Goal: Task Accomplishment & Management: Use online tool/utility

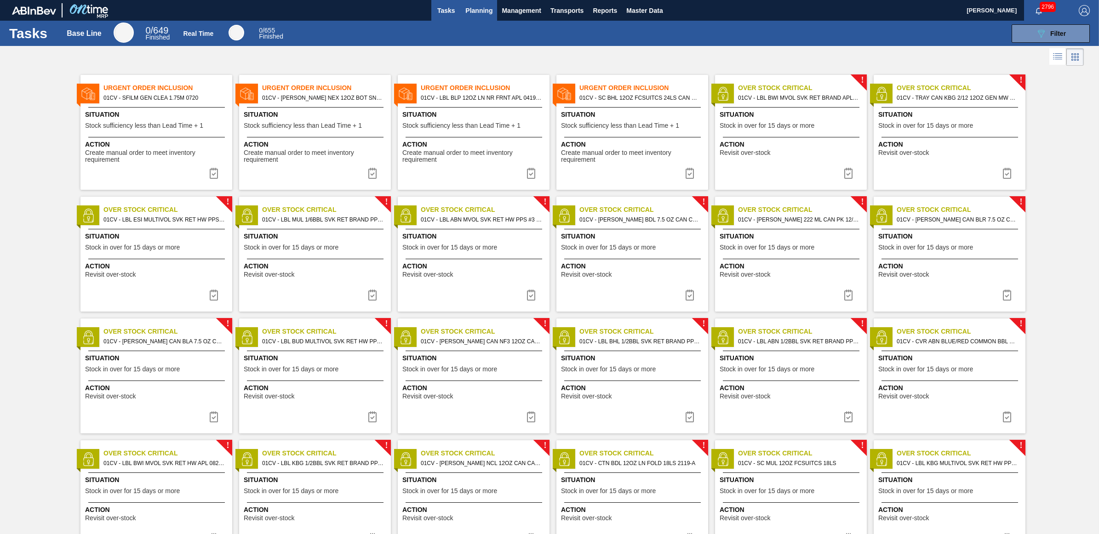
click at [473, 10] on span "Planning" at bounding box center [478, 10] width 27 height 11
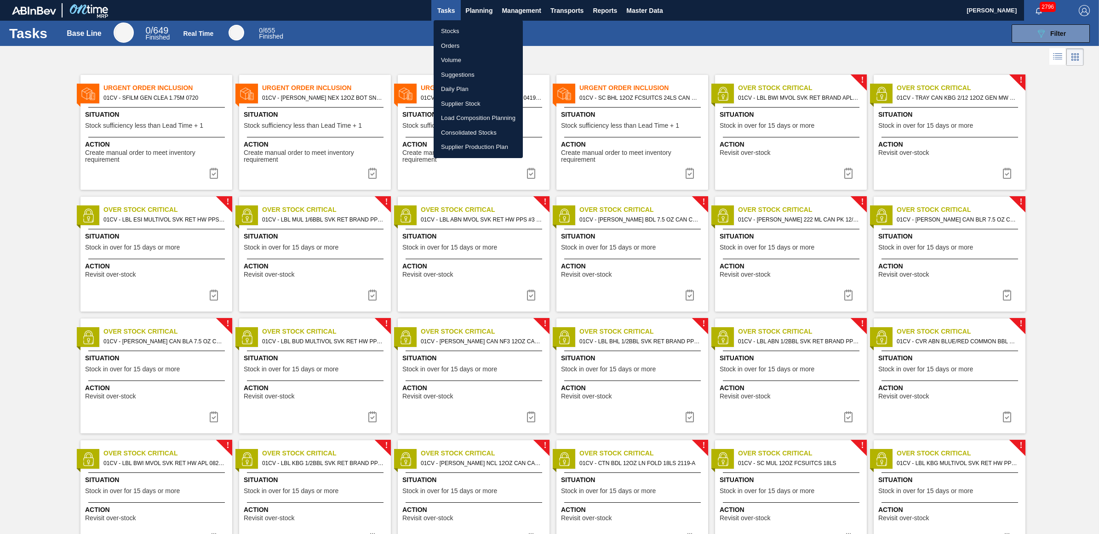
click at [458, 32] on li "Stocks" at bounding box center [478, 31] width 89 height 15
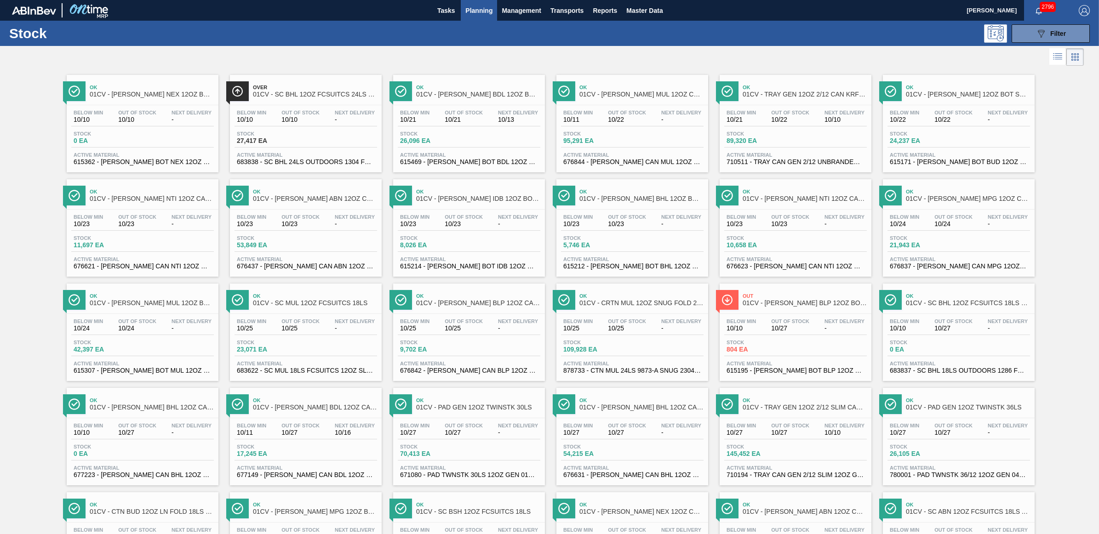
click at [753, 35] on div "089F7B8B-B2A5-4AFE-B5C0-19BA573D28AC Filter" at bounding box center [622, 33] width 943 height 18
click at [470, 106] on div "Below Min 10/21 Out Of Stock 10/21 Next Delivery 10/13 Stock 26,096 EA Active M…" at bounding box center [469, 136] width 152 height 63
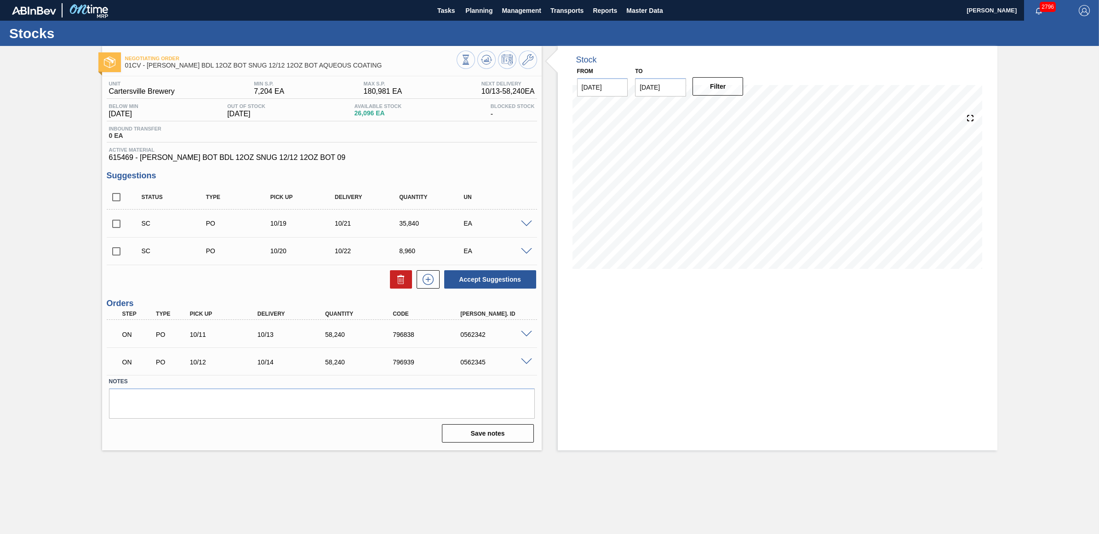
drag, startPoint x: 119, startPoint y: 223, endPoint x: 121, endPoint y: 237, distance: 14.0
click at [118, 223] on input "checkbox" at bounding box center [116, 223] width 19 height 19
checkbox input "true"
click at [114, 250] on input "checkbox" at bounding box center [116, 251] width 19 height 19
checkbox input "true"
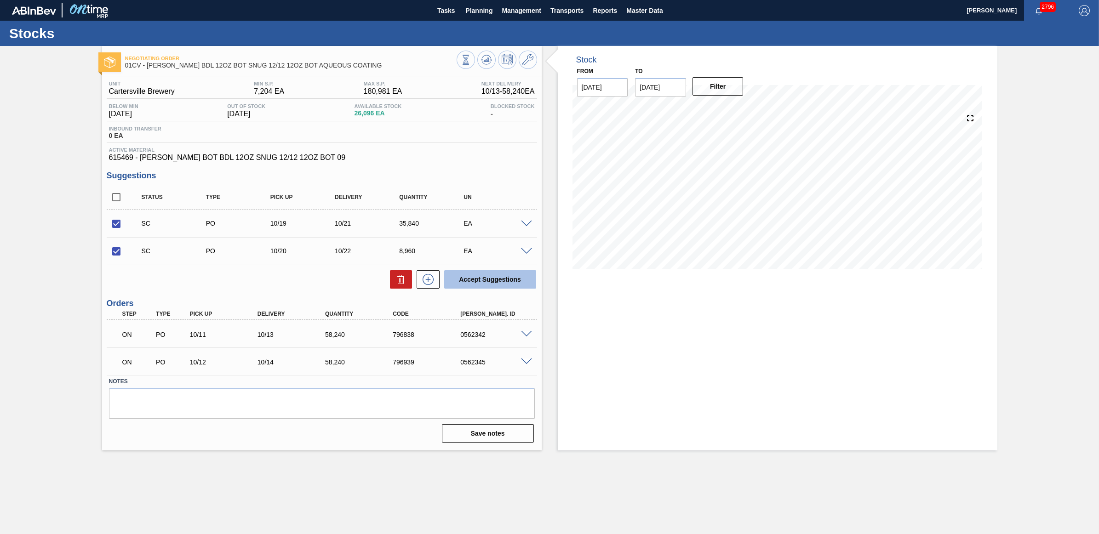
click at [474, 281] on button "Accept Suggestions" at bounding box center [490, 279] width 92 height 18
checkbox input "false"
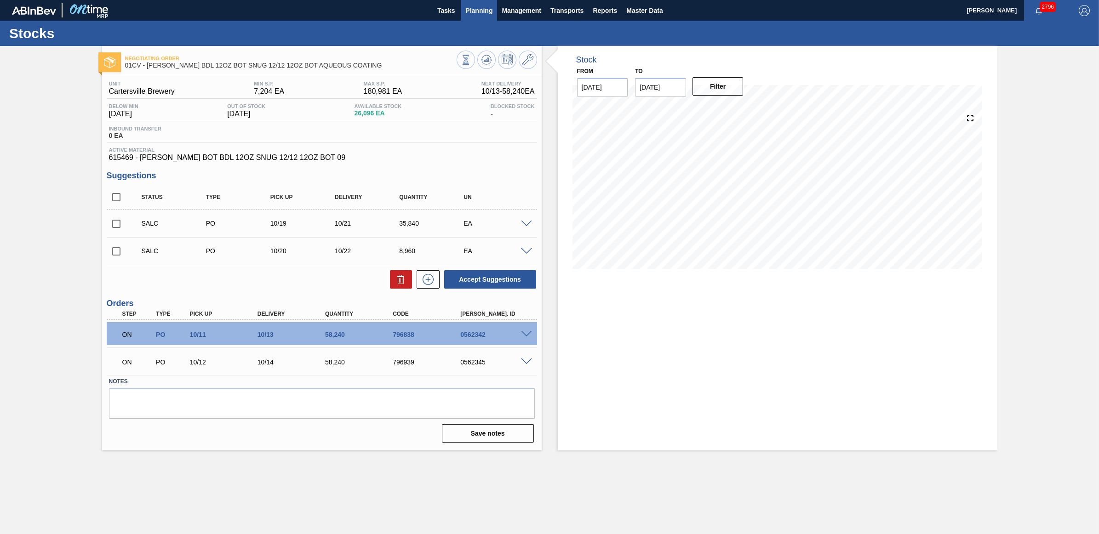
click at [486, 10] on span "Planning" at bounding box center [478, 10] width 27 height 11
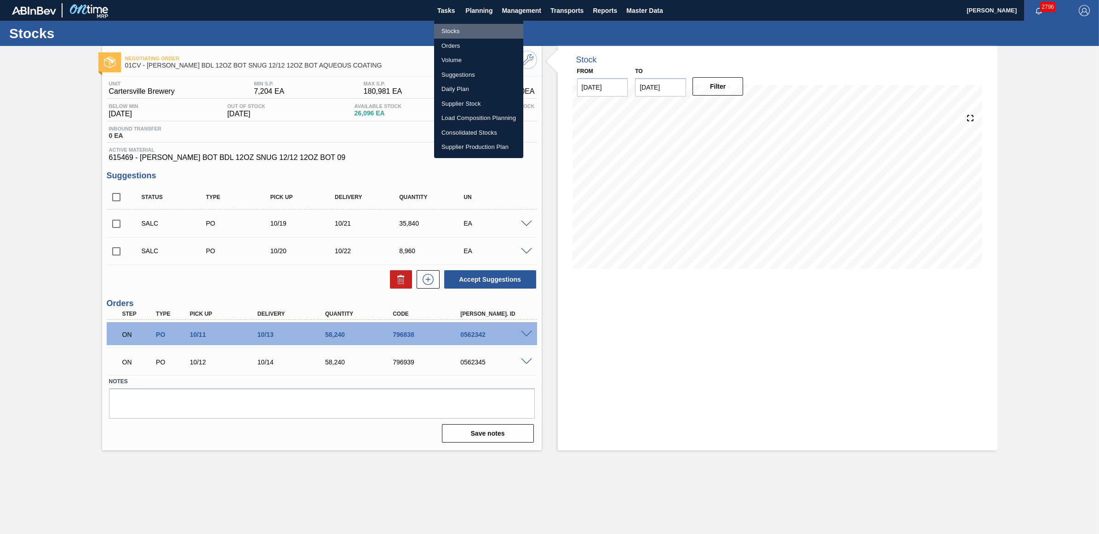
click at [465, 31] on li "Stocks" at bounding box center [478, 31] width 89 height 15
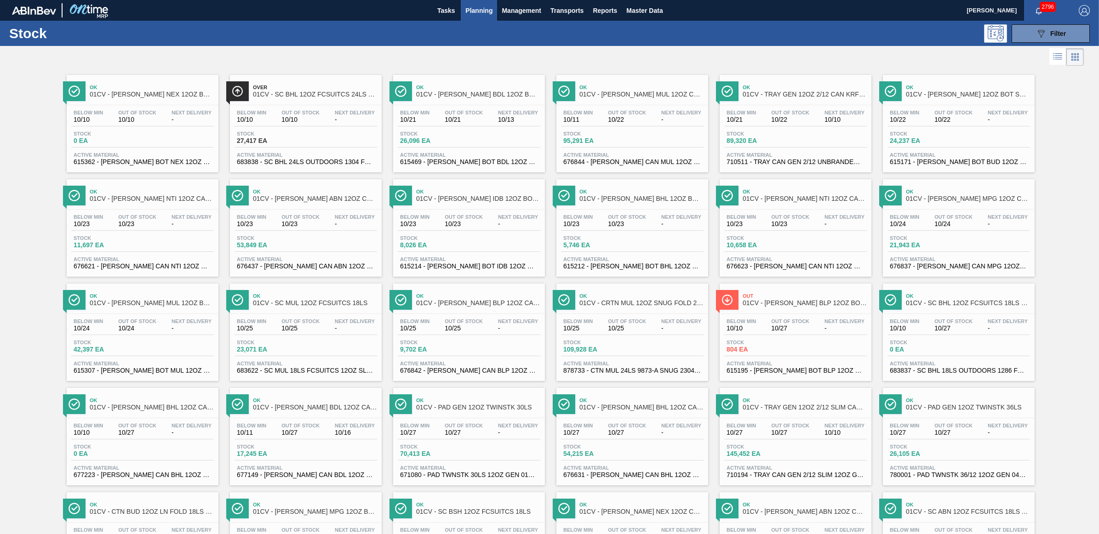
click at [611, 134] on span "Stock" at bounding box center [595, 134] width 64 height 6
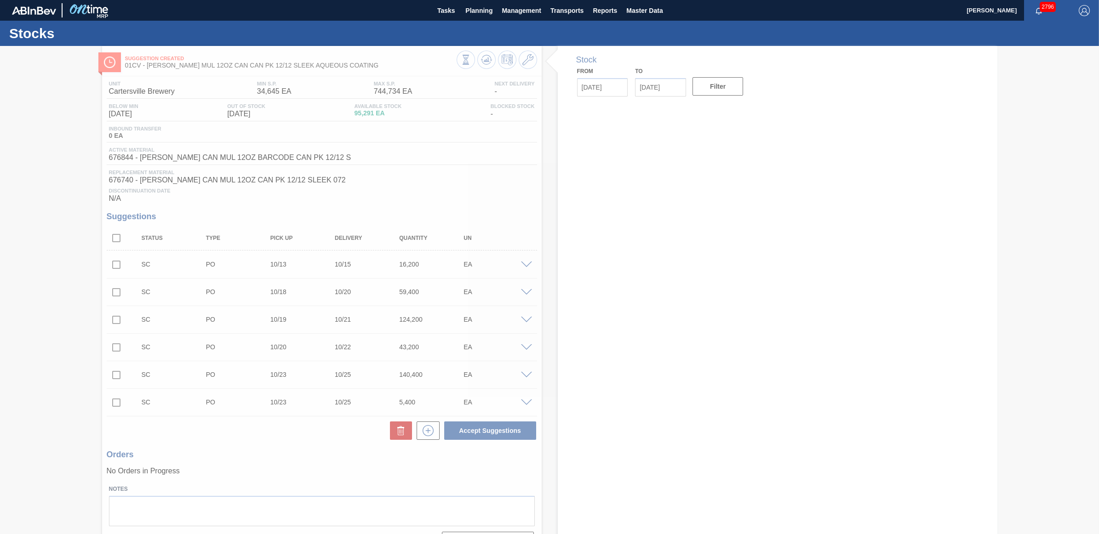
type input "[DATE]"
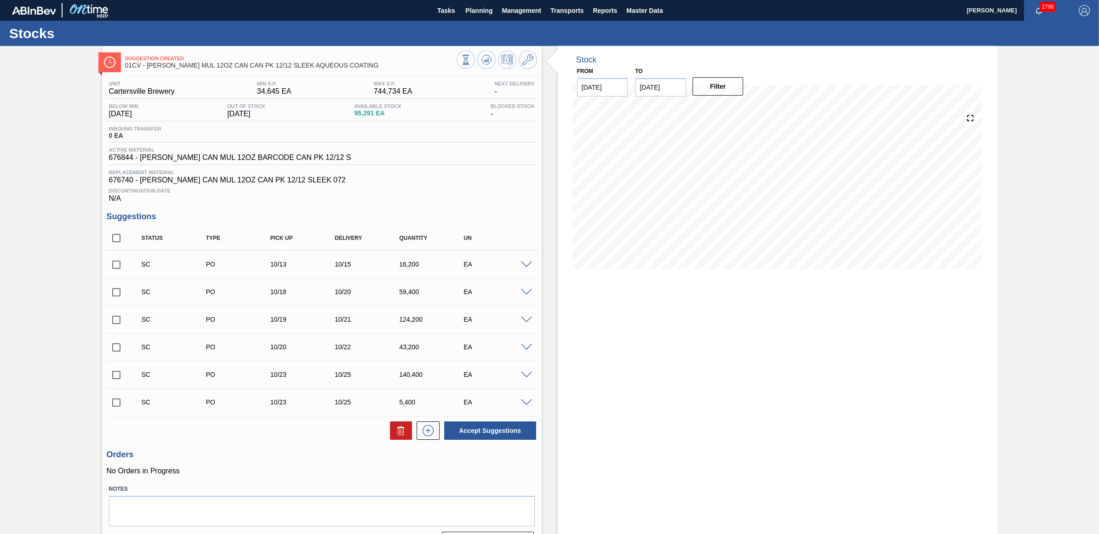
click at [522, 293] on span at bounding box center [526, 292] width 11 height 7
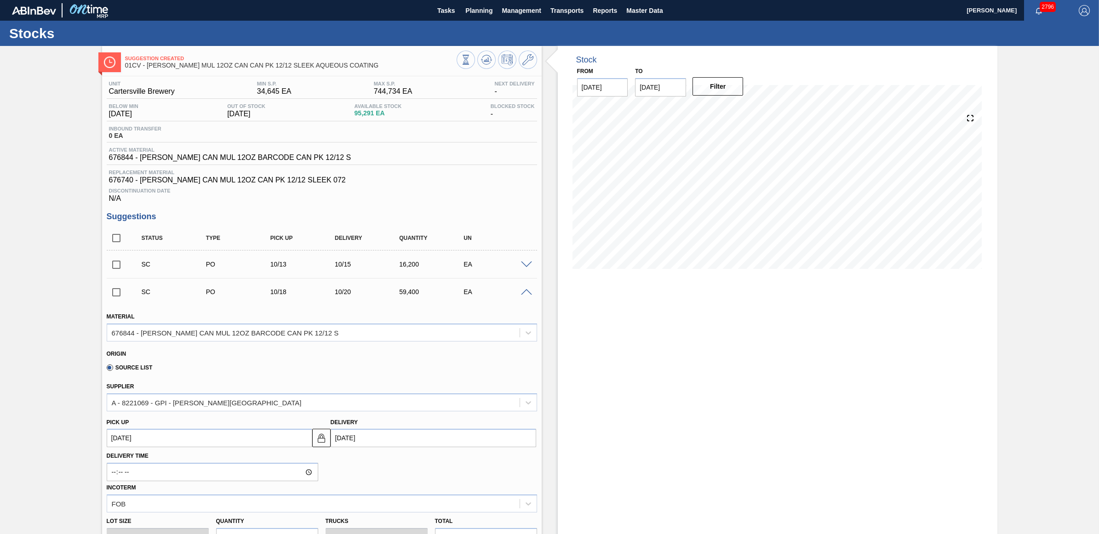
scroll to position [57, 0]
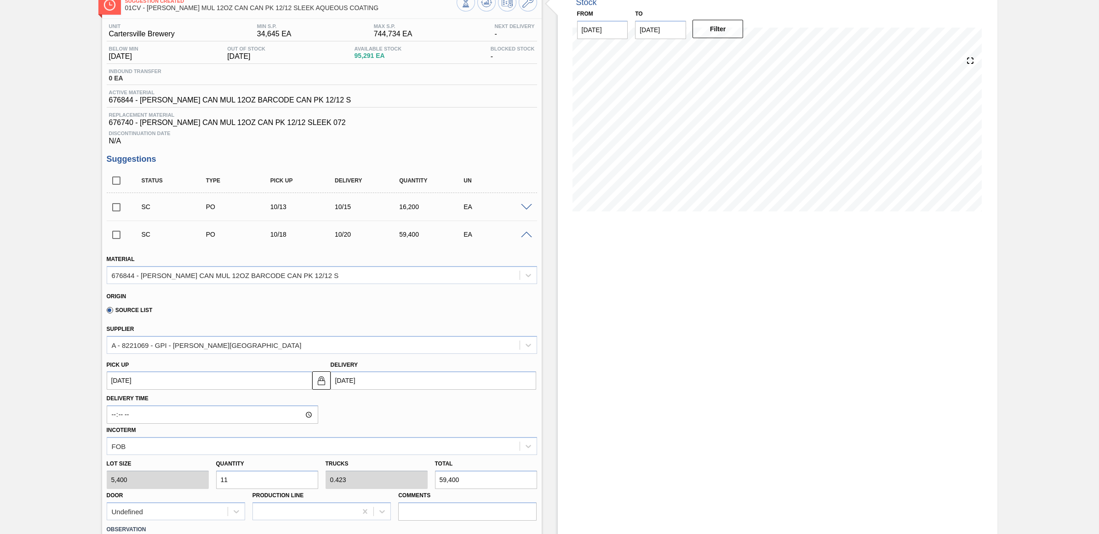
click at [524, 239] on span at bounding box center [526, 235] width 11 height 7
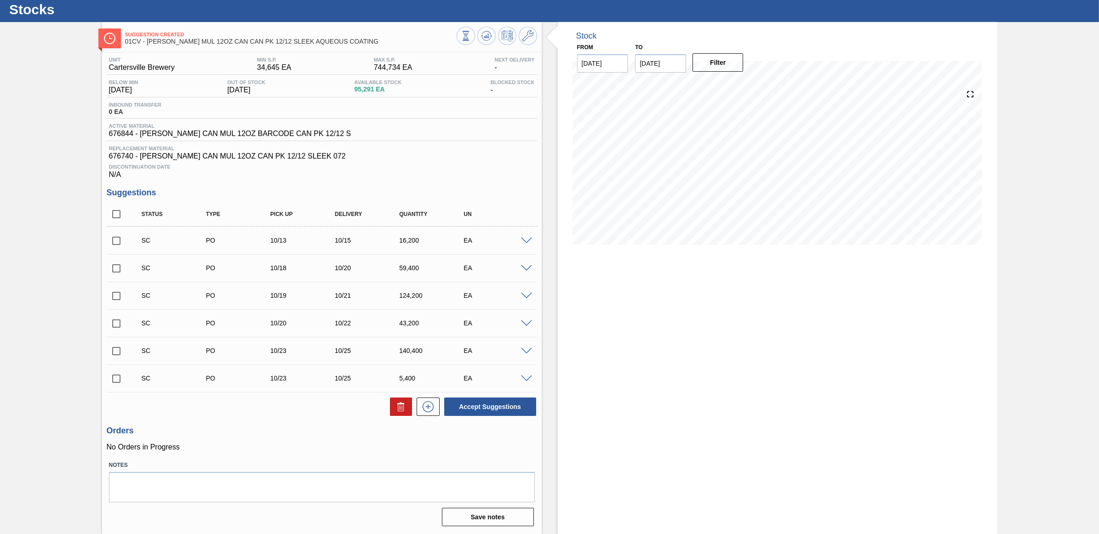
click at [524, 238] on span at bounding box center [526, 241] width 11 height 7
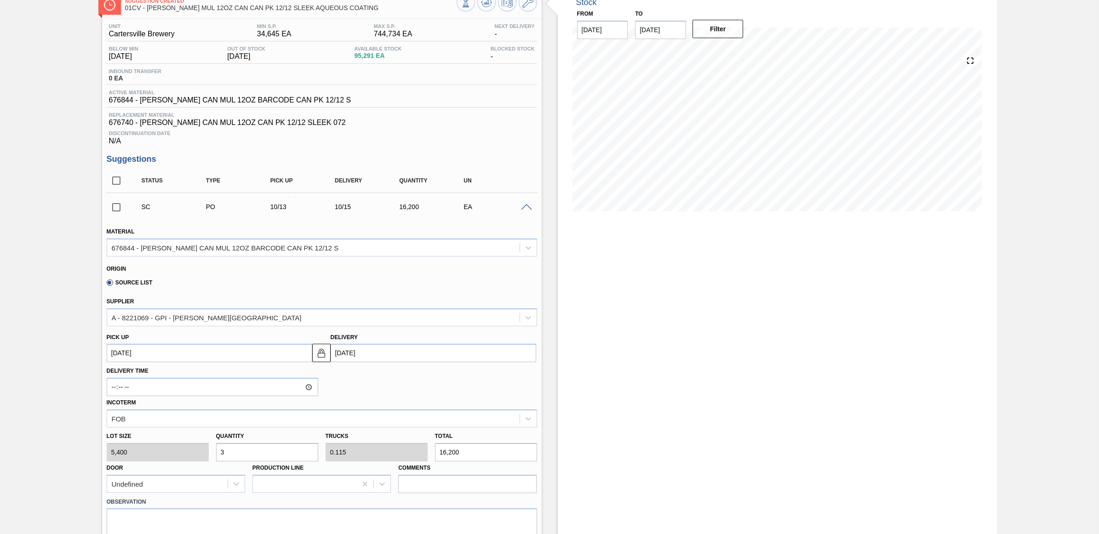
click at [524, 211] on span at bounding box center [526, 207] width 11 height 7
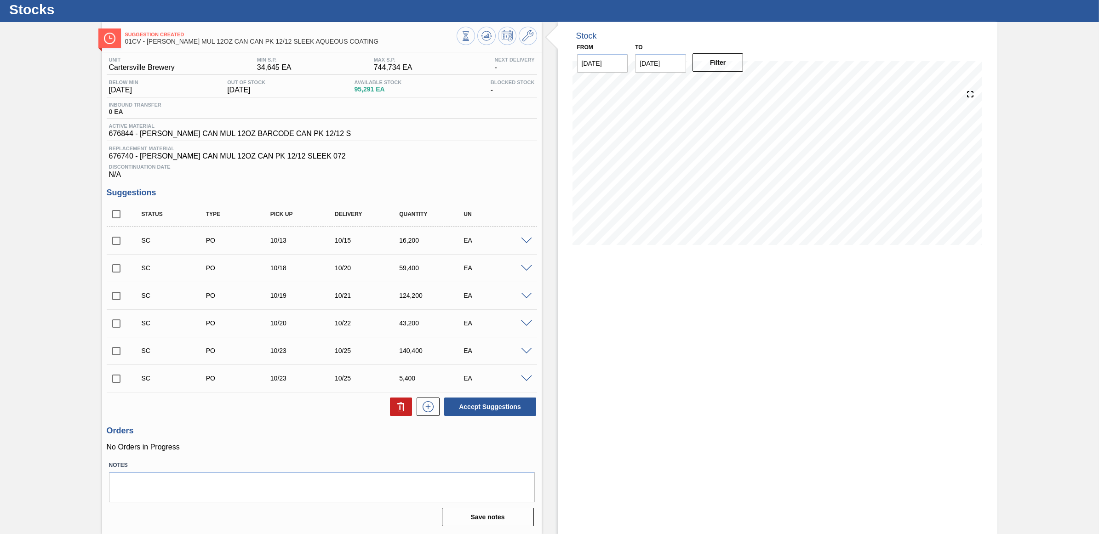
scroll to position [26, 0]
click at [118, 265] on input "checkbox" at bounding box center [116, 268] width 19 height 19
checkbox input "true"
click at [116, 242] on input "checkbox" at bounding box center [116, 240] width 19 height 19
checkbox input "true"
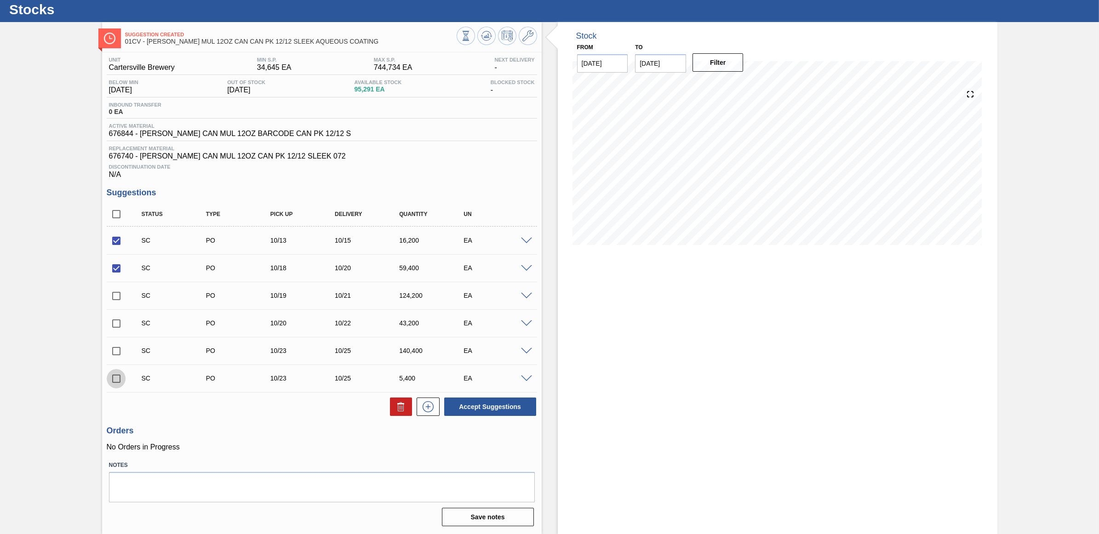
click at [118, 378] on input "checkbox" at bounding box center [116, 378] width 19 height 19
checkbox input "true"
click at [504, 410] on button "Accept Suggestions" at bounding box center [490, 407] width 92 height 18
checkbox input "false"
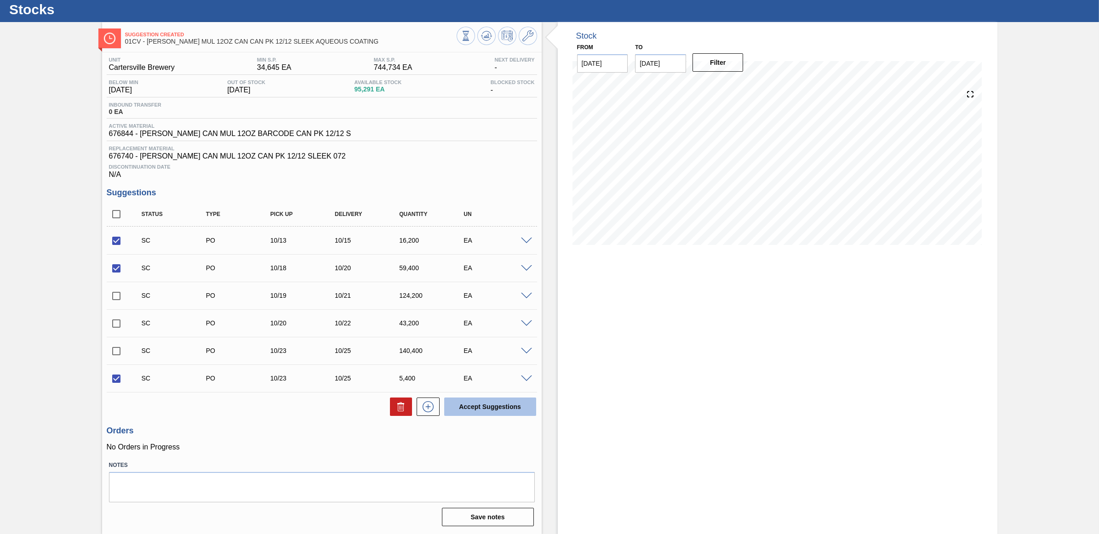
checkbox input "false"
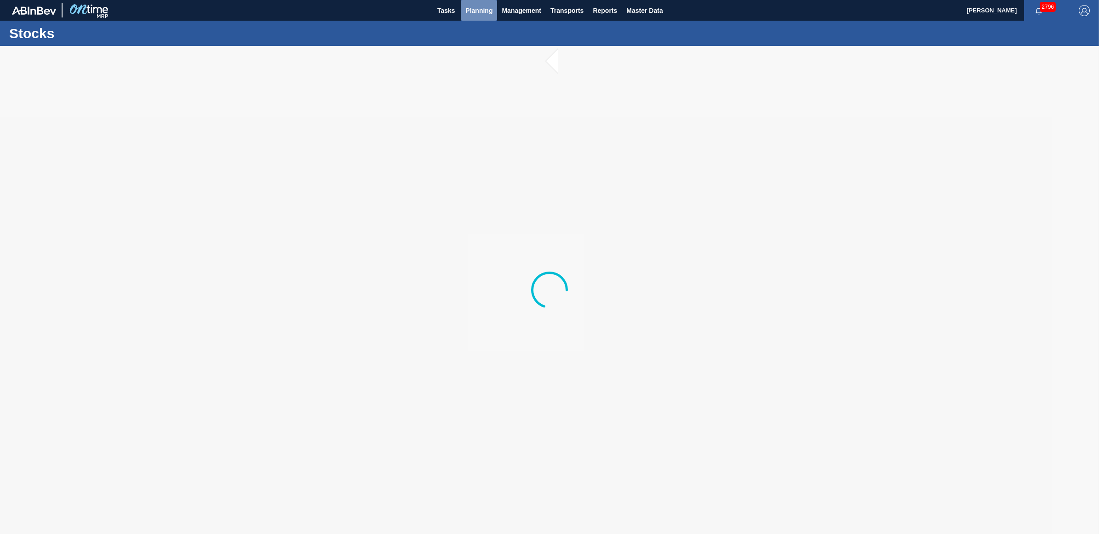
click at [483, 6] on span "Planning" at bounding box center [478, 10] width 27 height 11
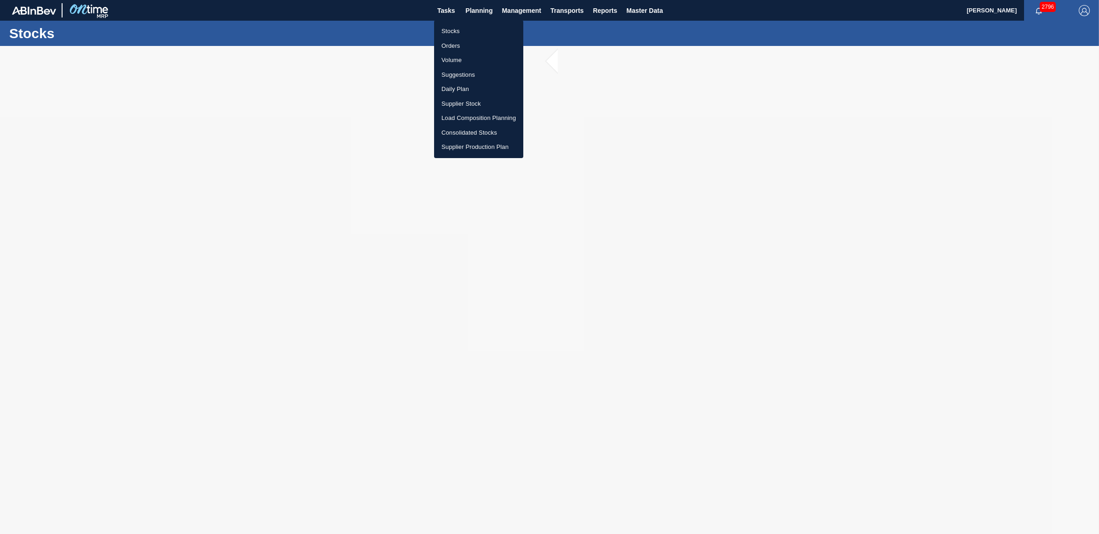
drag, startPoint x: 478, startPoint y: 116, endPoint x: 442, endPoint y: 118, distance: 36.4
click at [478, 115] on li "Load Composition Planning" at bounding box center [478, 118] width 89 height 15
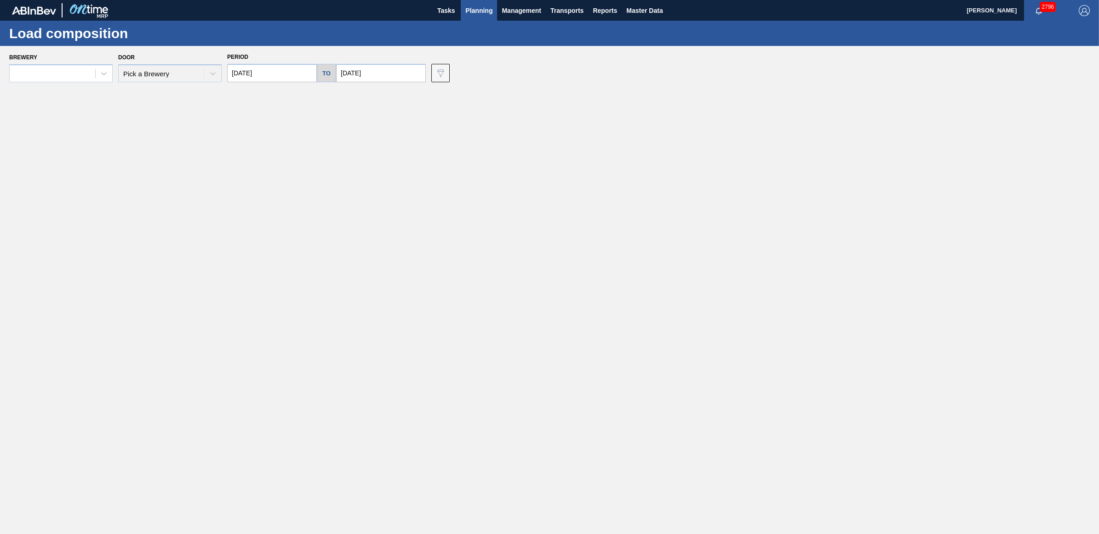
type input "[DATE]"
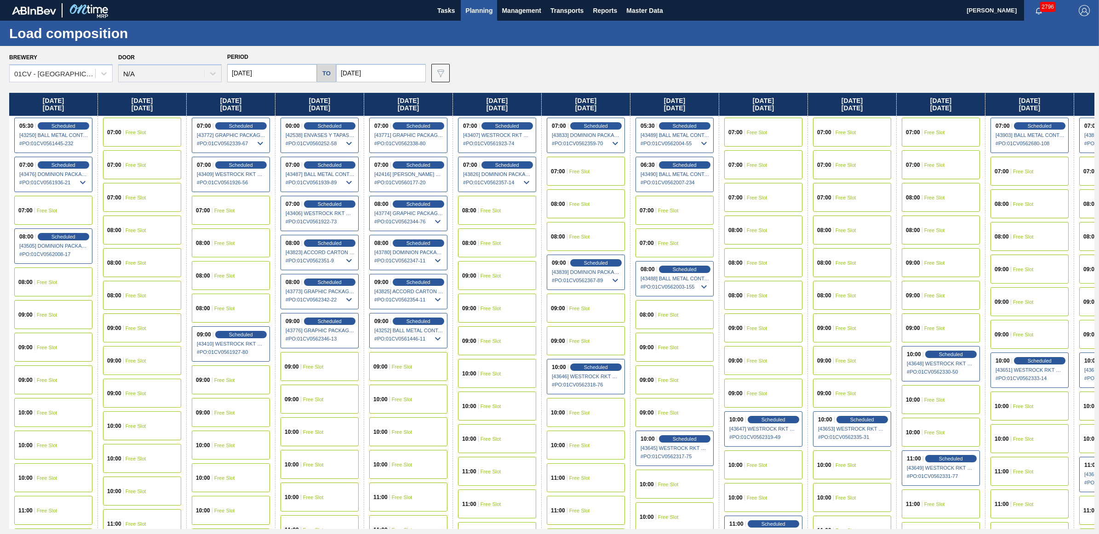
scroll to position [0, 361]
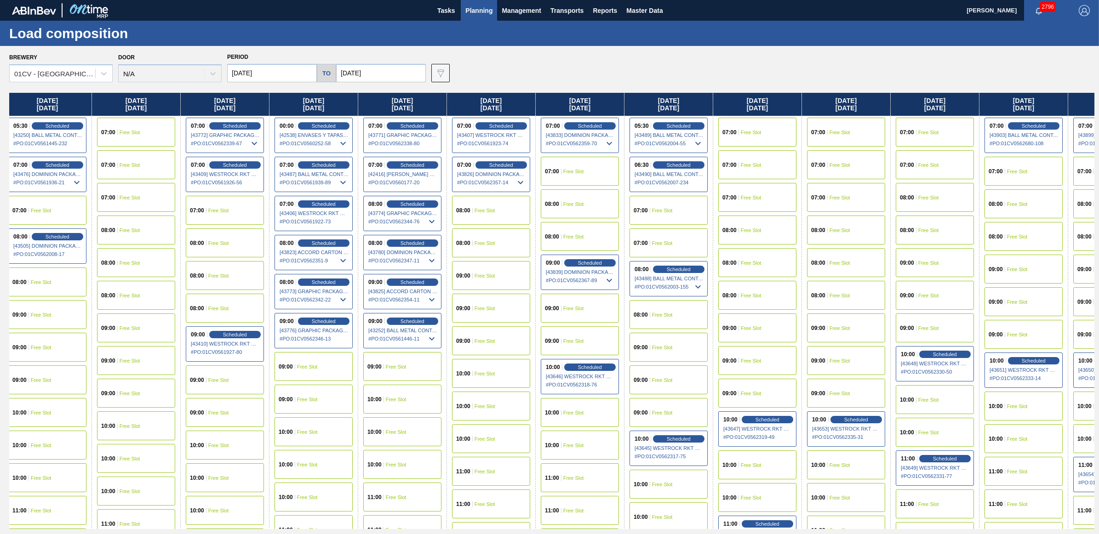
drag, startPoint x: 1004, startPoint y: 106, endPoint x: 613, endPoint y: 130, distance: 391.7
click at [613, 130] on div "[DATE] 07:00 Scheduled [43243] WESTROCK RKT COMPANY CORRUGATE - 0008365594 # PO…" at bounding box center [552, 311] width 1086 height 437
click at [670, 208] on span "Free Slot" at bounding box center [662, 211] width 21 height 6
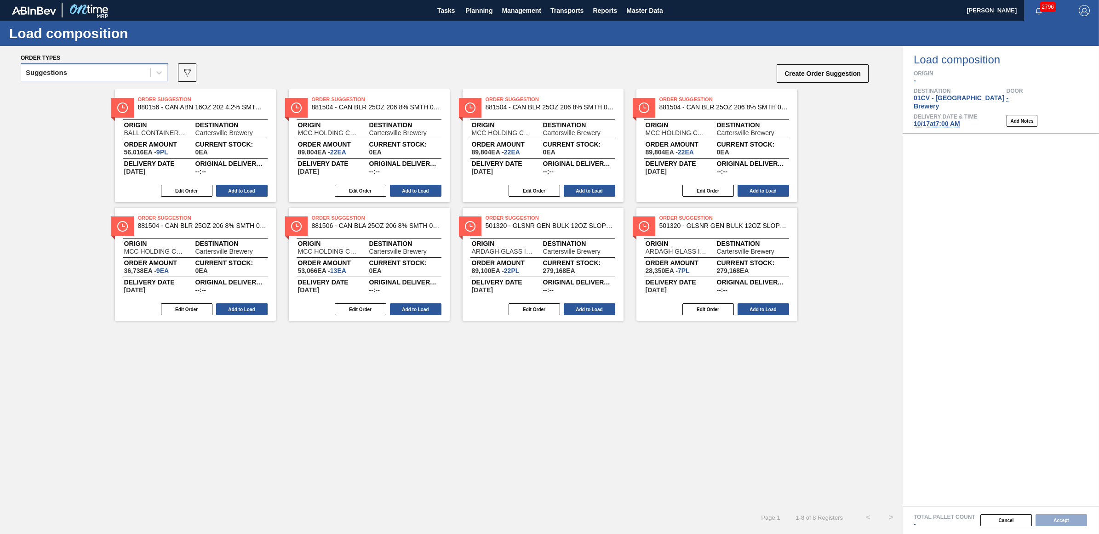
click at [106, 72] on div "Suggestions" at bounding box center [85, 72] width 129 height 13
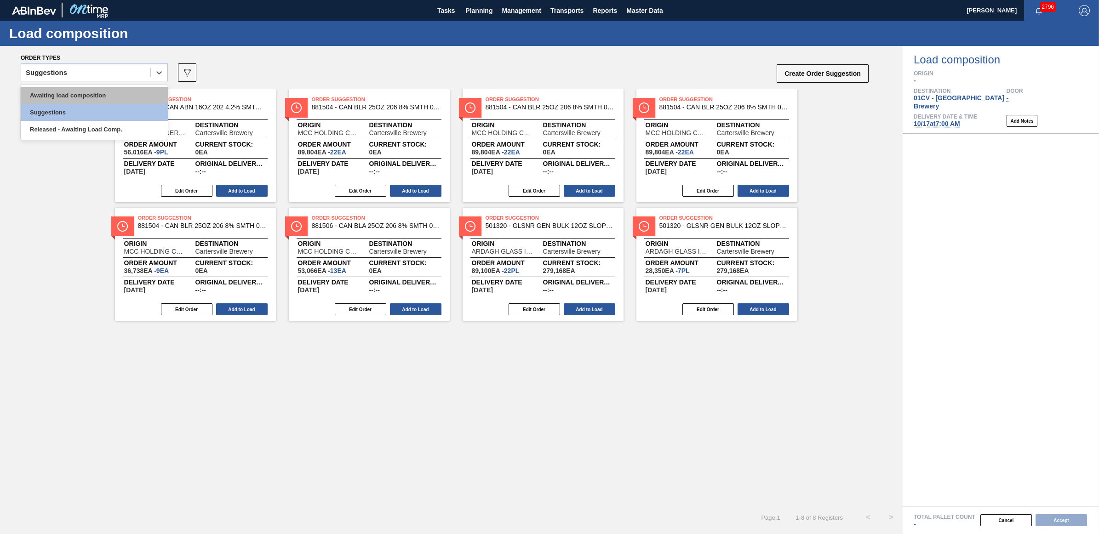
click at [102, 92] on div "Awaiting load composition" at bounding box center [94, 95] width 147 height 17
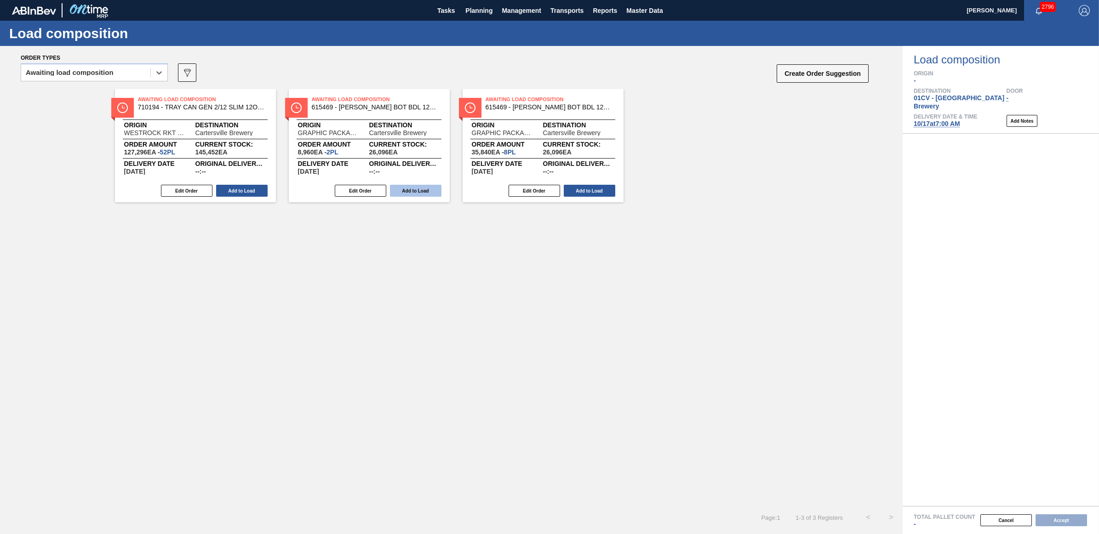
click at [421, 191] on button "Add to Load" at bounding box center [416, 191] width 52 height 12
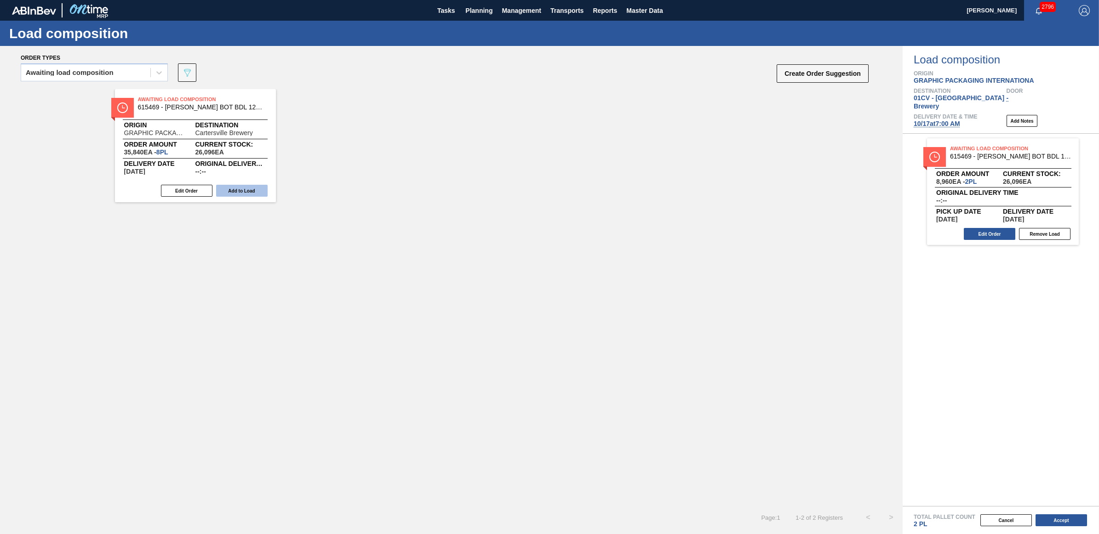
click at [257, 190] on button "Add to Load" at bounding box center [242, 191] width 52 height 12
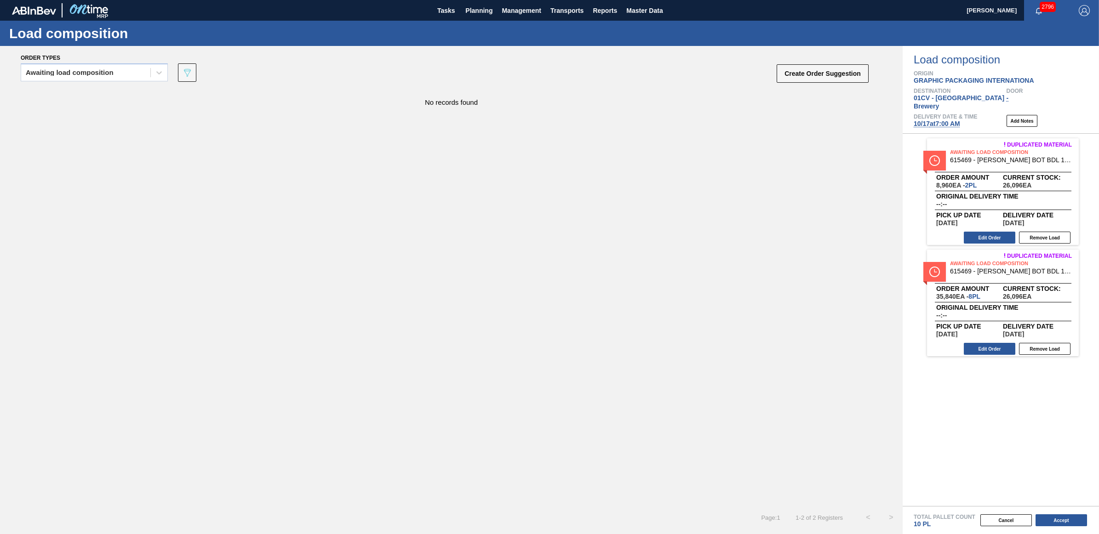
drag, startPoint x: 113, startPoint y: 74, endPoint x: 112, endPoint y: 84, distance: 10.7
click at [113, 74] on div "Awaiting load composition" at bounding box center [70, 72] width 88 height 6
click at [109, 101] on div "Awaiting load composition" at bounding box center [94, 95] width 147 height 17
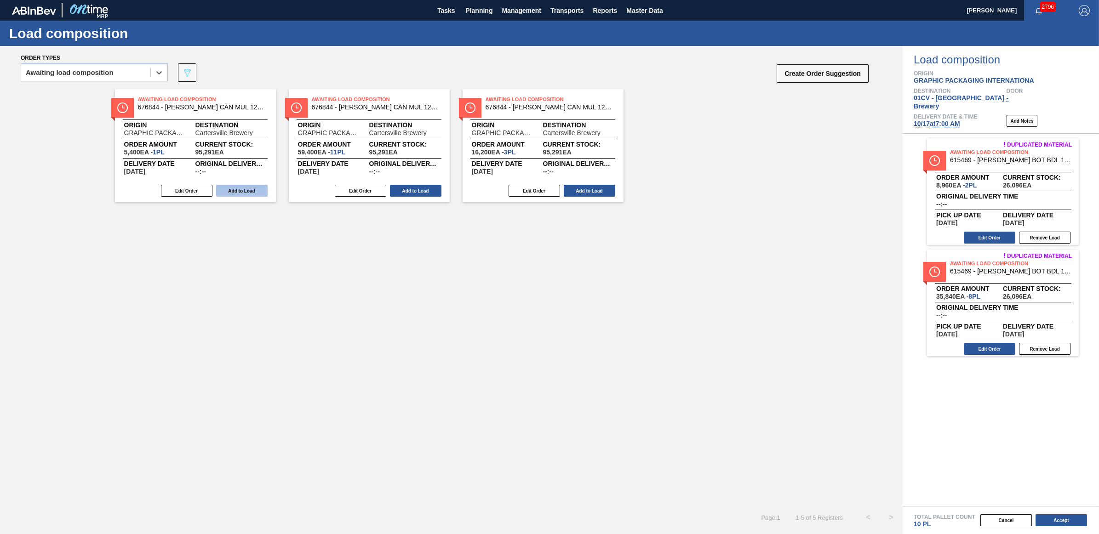
click at [255, 191] on button "Add to Load" at bounding box center [242, 191] width 52 height 12
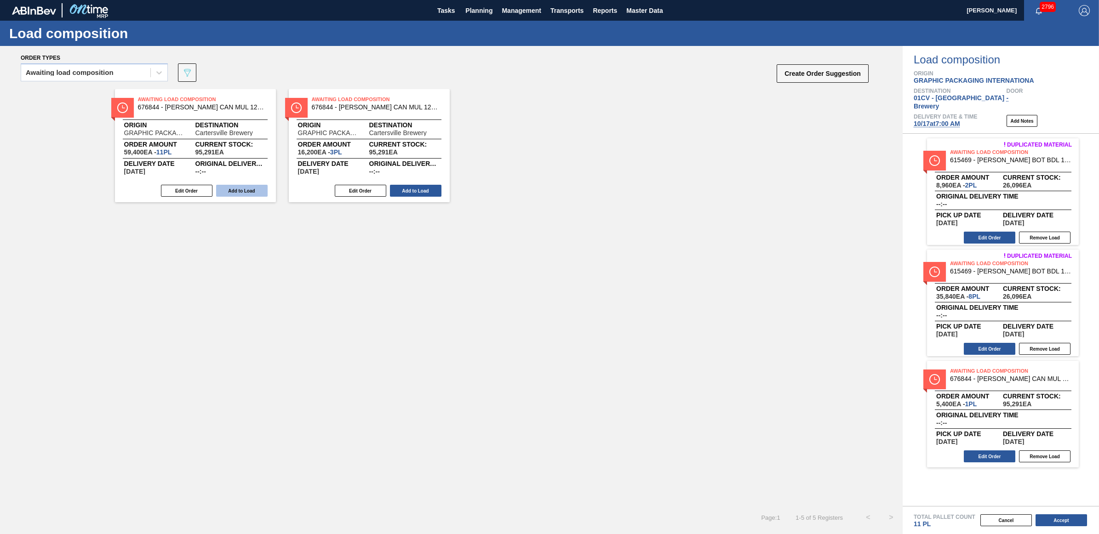
click at [252, 190] on button "Add to Load" at bounding box center [242, 191] width 52 height 12
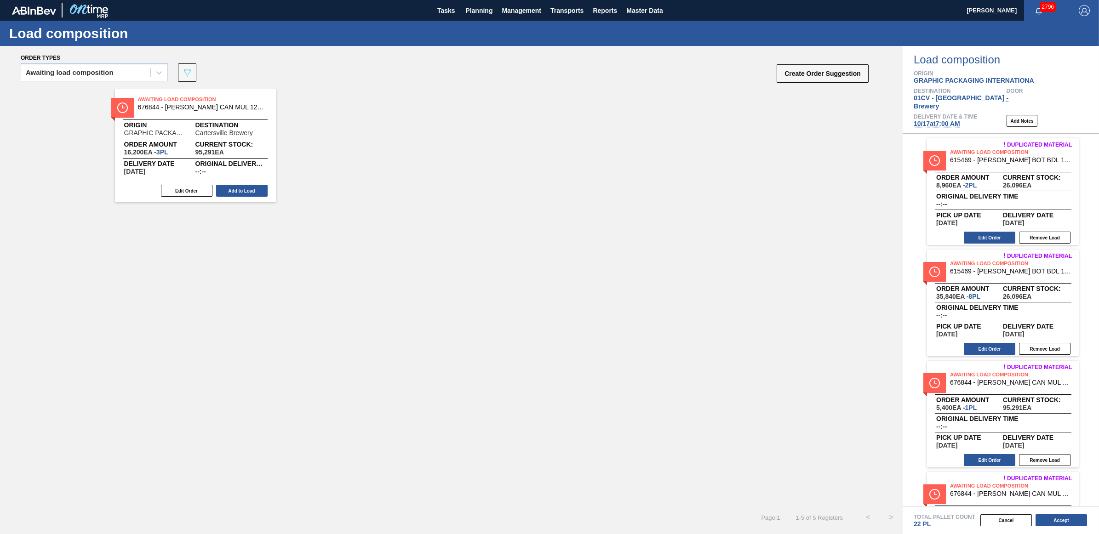
click at [252, 190] on button "Add to Load" at bounding box center [242, 191] width 52 height 12
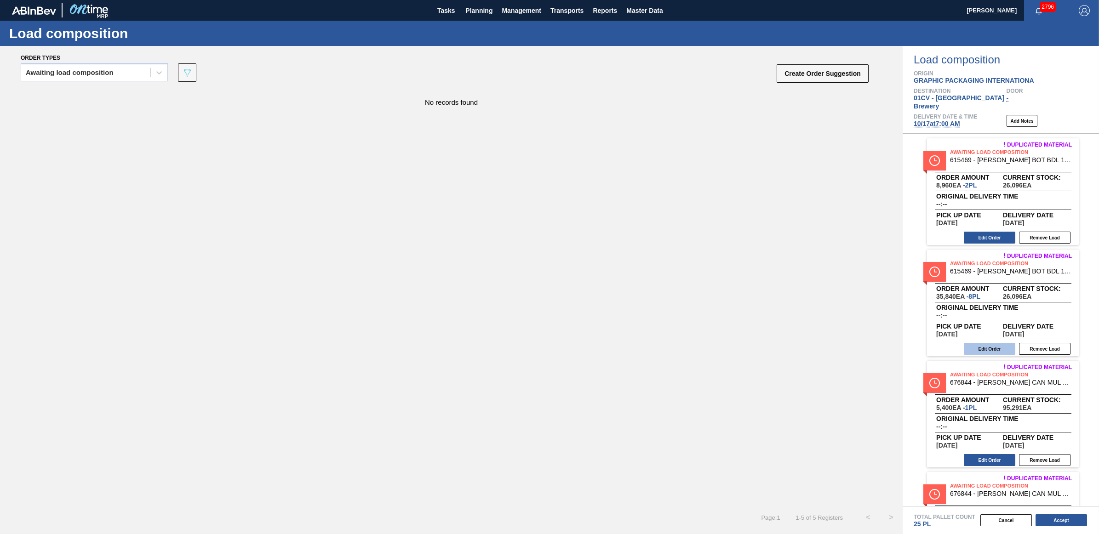
click at [997, 343] on button "Edit Order" at bounding box center [990, 349] width 52 height 12
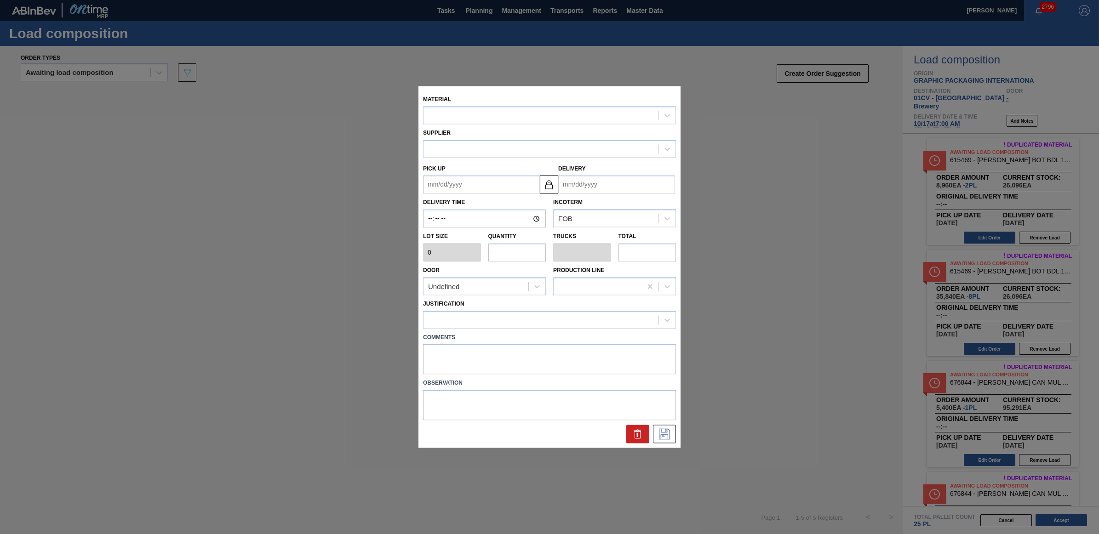
type input "4,480"
type input "8"
type input "0.308"
type input "35,840"
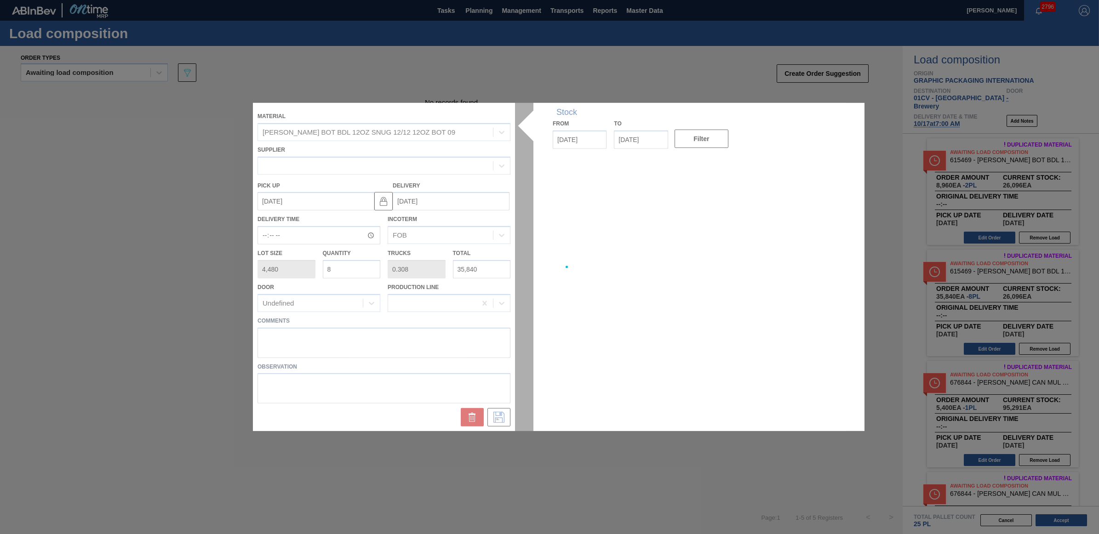
type up "[DATE]"
type input "[DATE]"
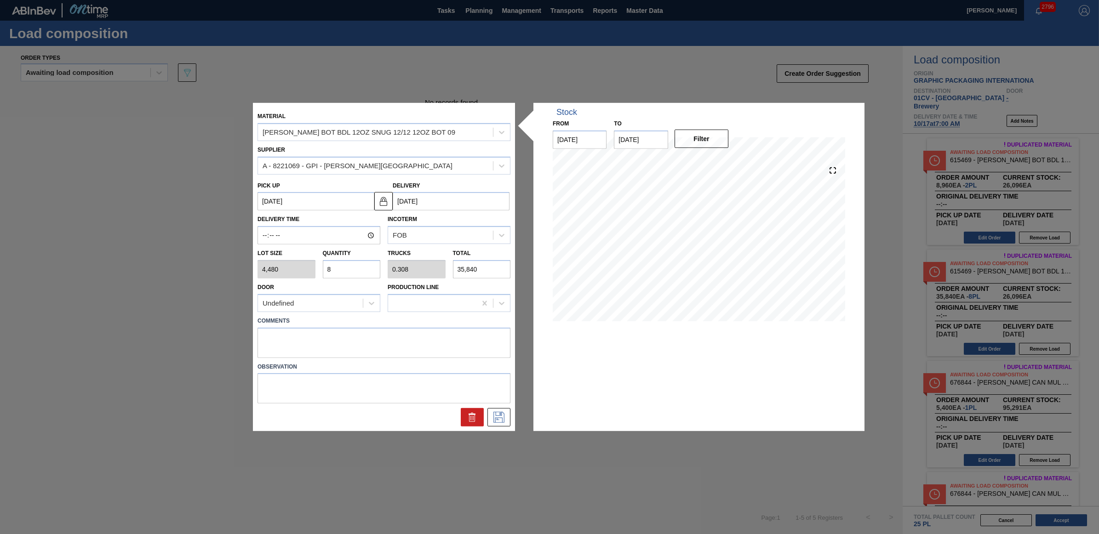
drag, startPoint x: 334, startPoint y: 270, endPoint x: 322, endPoint y: 270, distance: 12.0
click at [323, 270] on input "8" at bounding box center [352, 269] width 58 height 18
type input "9"
type input "0.346"
type input "40,320"
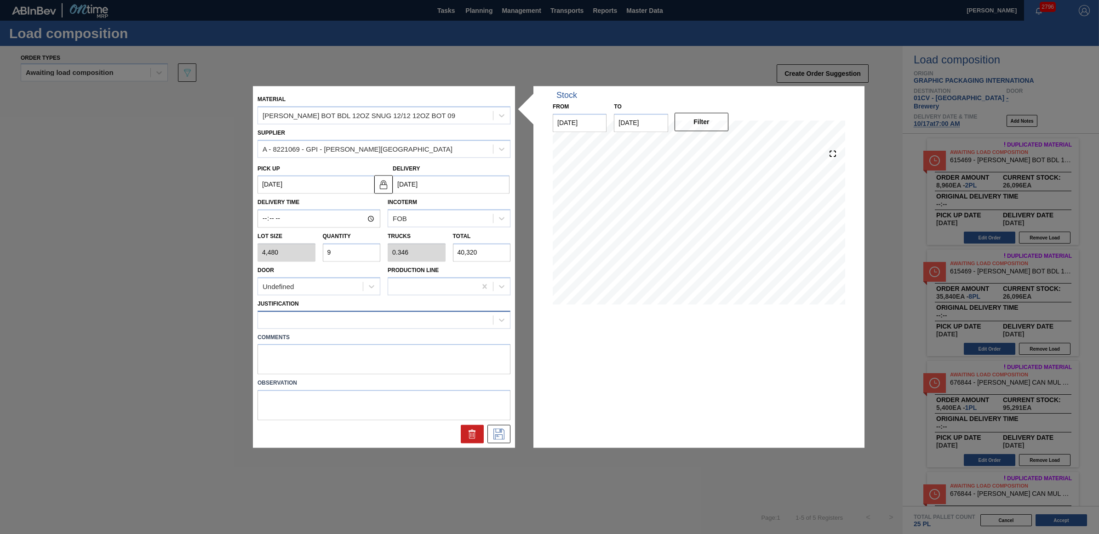
type input "9"
click at [316, 320] on div at bounding box center [375, 319] width 235 height 13
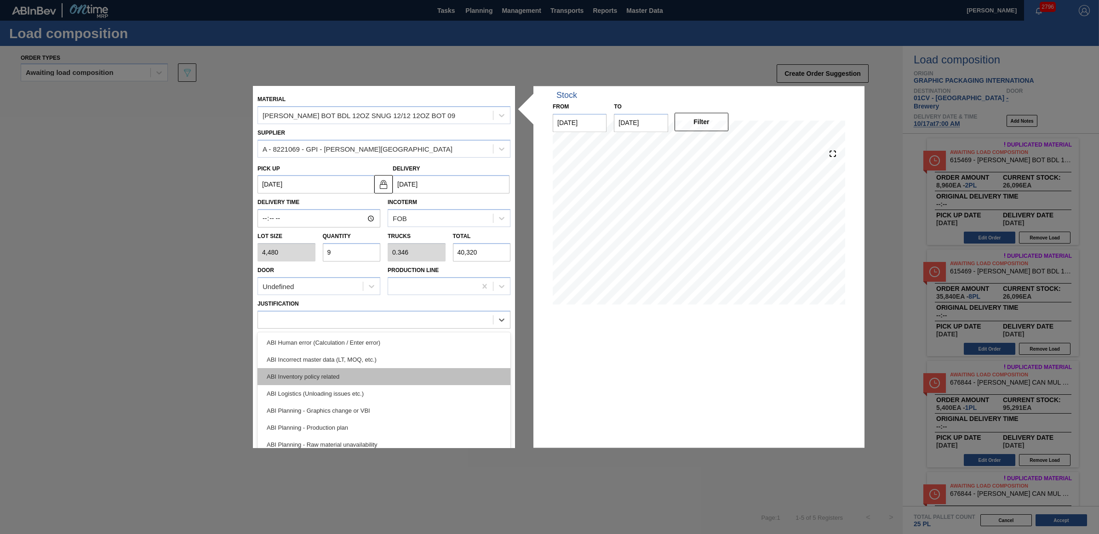
scroll to position [57, 0]
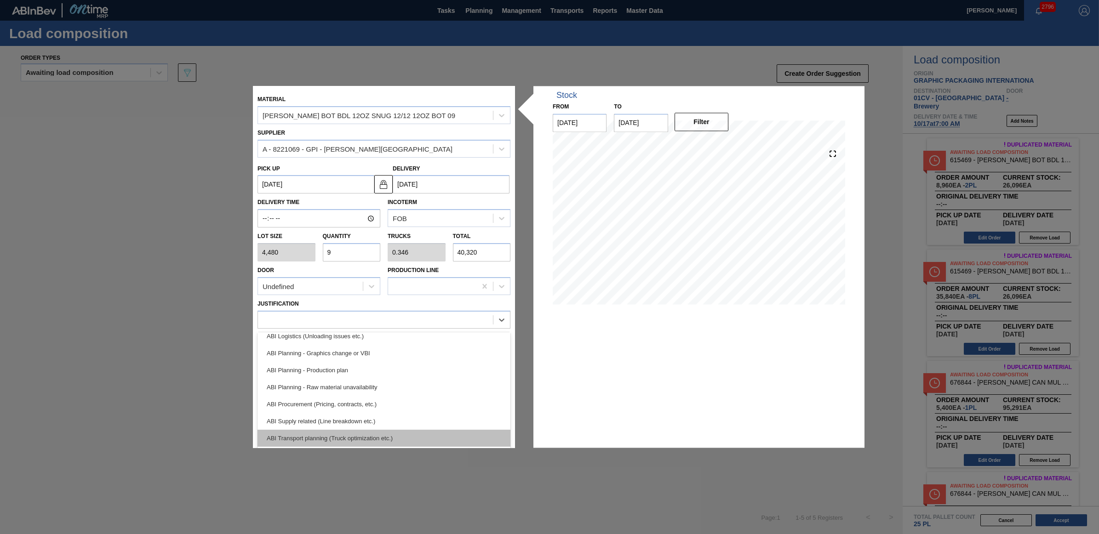
click at [357, 436] on div "ABI Transport planning (Truck optimization etc.)" at bounding box center [384, 438] width 253 height 17
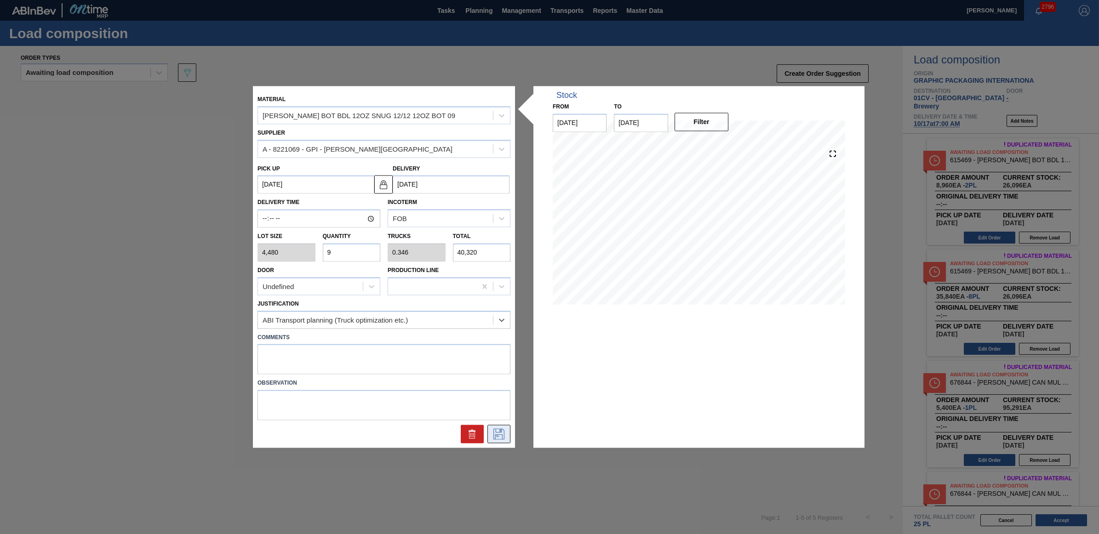
click at [496, 432] on icon at bounding box center [499, 434] width 11 height 11
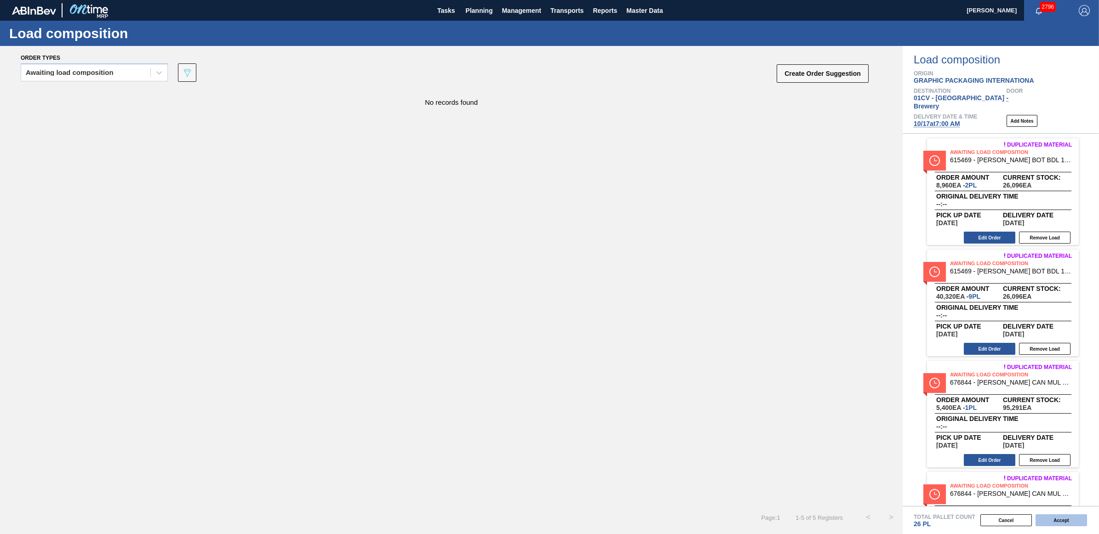
click at [1066, 523] on button "Accept" at bounding box center [1062, 521] width 52 height 12
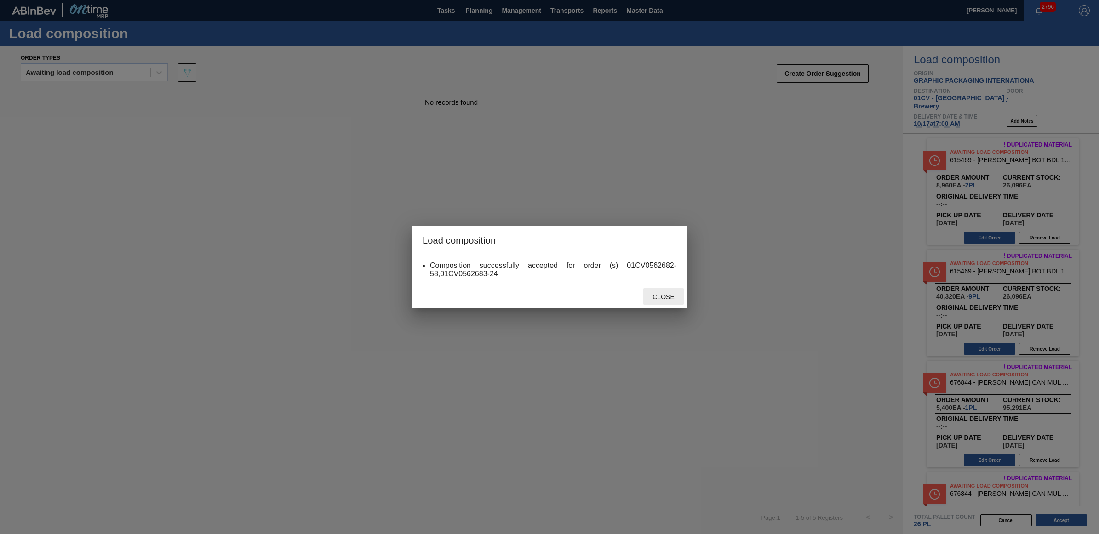
click at [654, 296] on span "Close" at bounding box center [663, 296] width 36 height 7
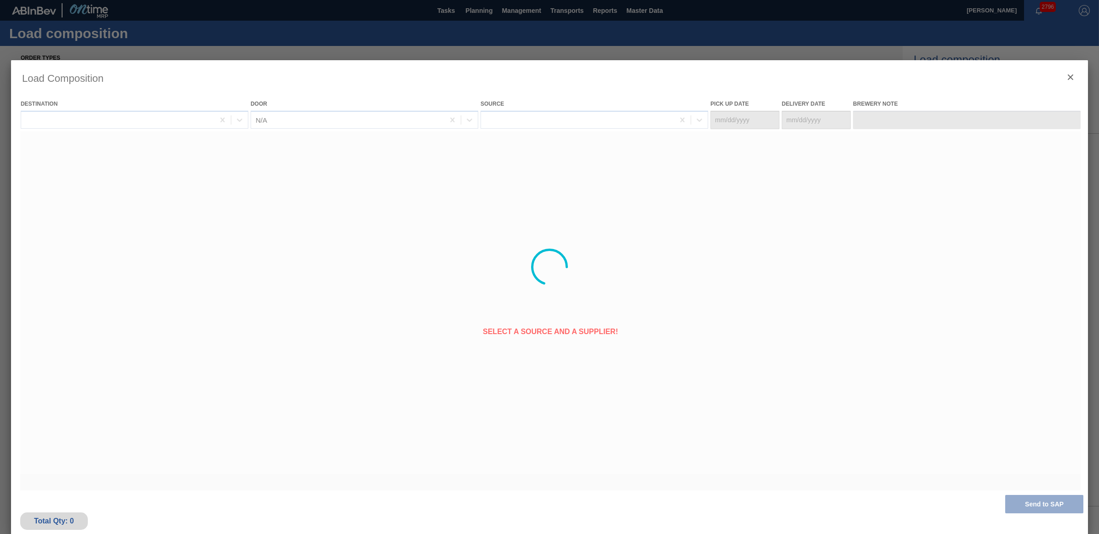
type Date "[DATE]"
